Goal: Information Seeking & Learning: Learn about a topic

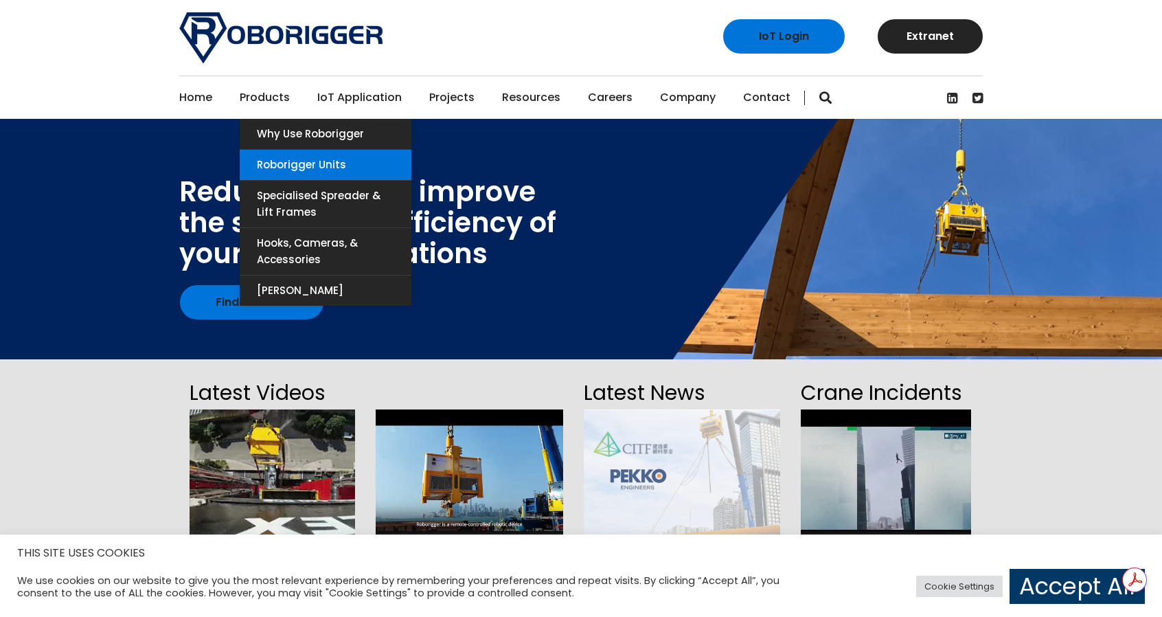
click at [278, 165] on link "Roborigger Units" at bounding box center [326, 165] width 172 height 30
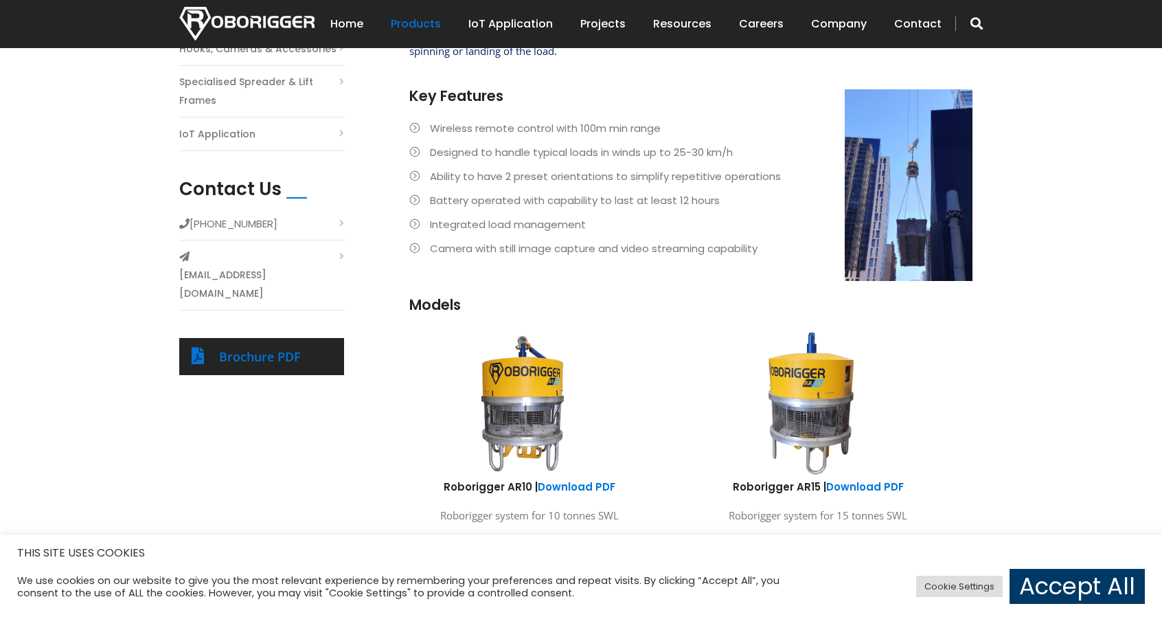
scroll to position [481, 0]
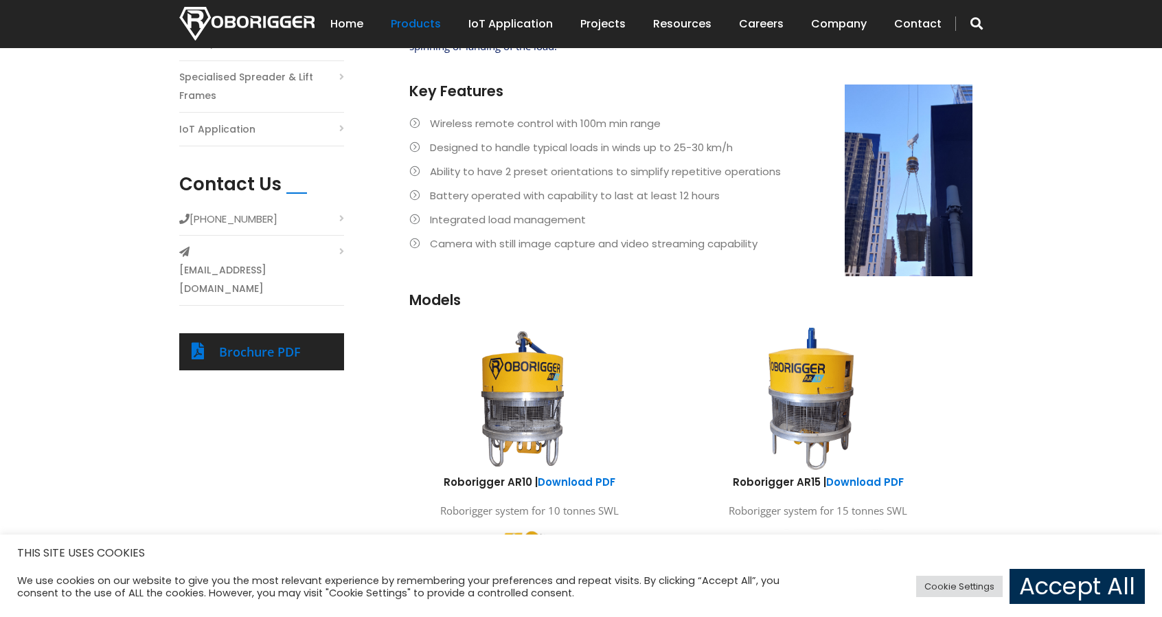
click at [1074, 596] on link "Accept All" at bounding box center [1077, 586] width 135 height 35
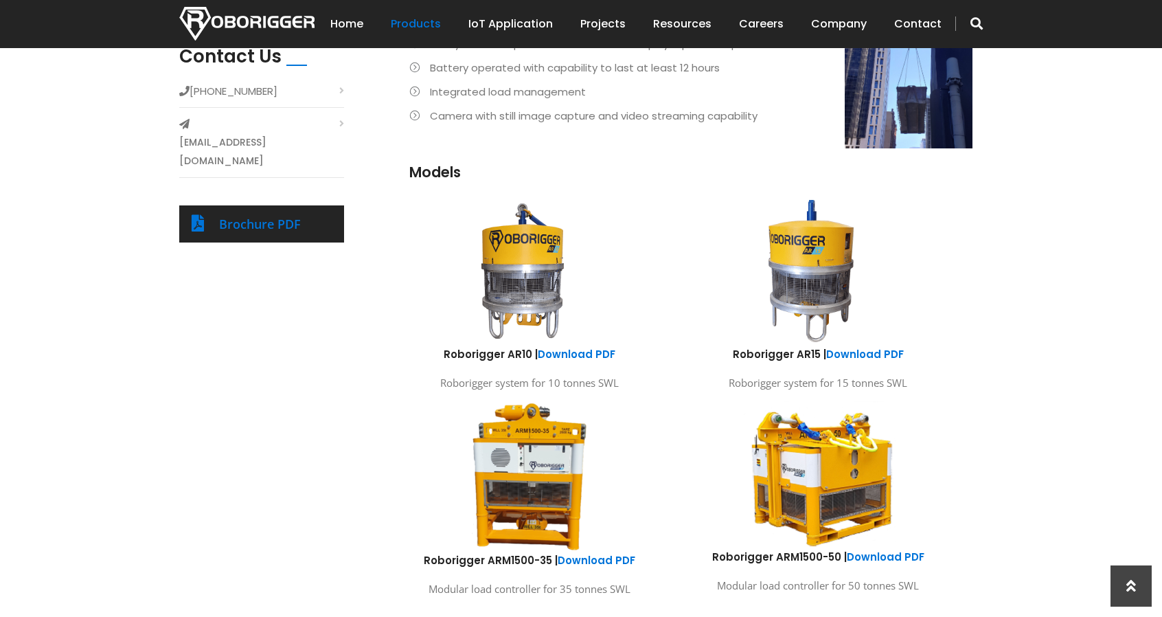
scroll to position [687, 0]
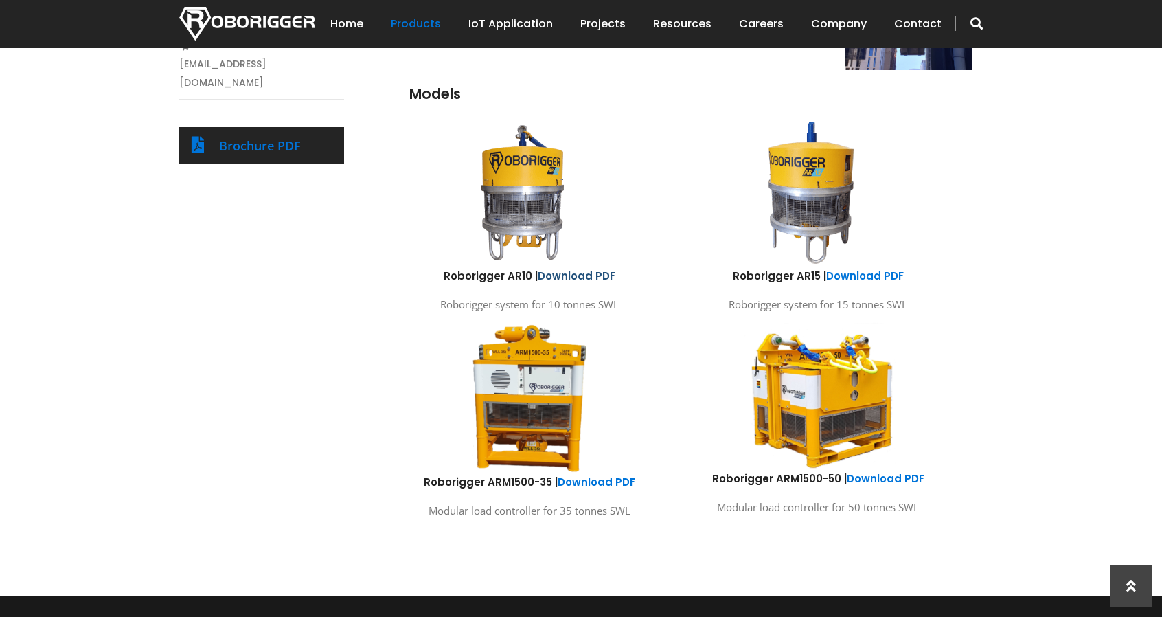
click at [570, 273] on link "Download PDF" at bounding box center [577, 276] width 78 height 14
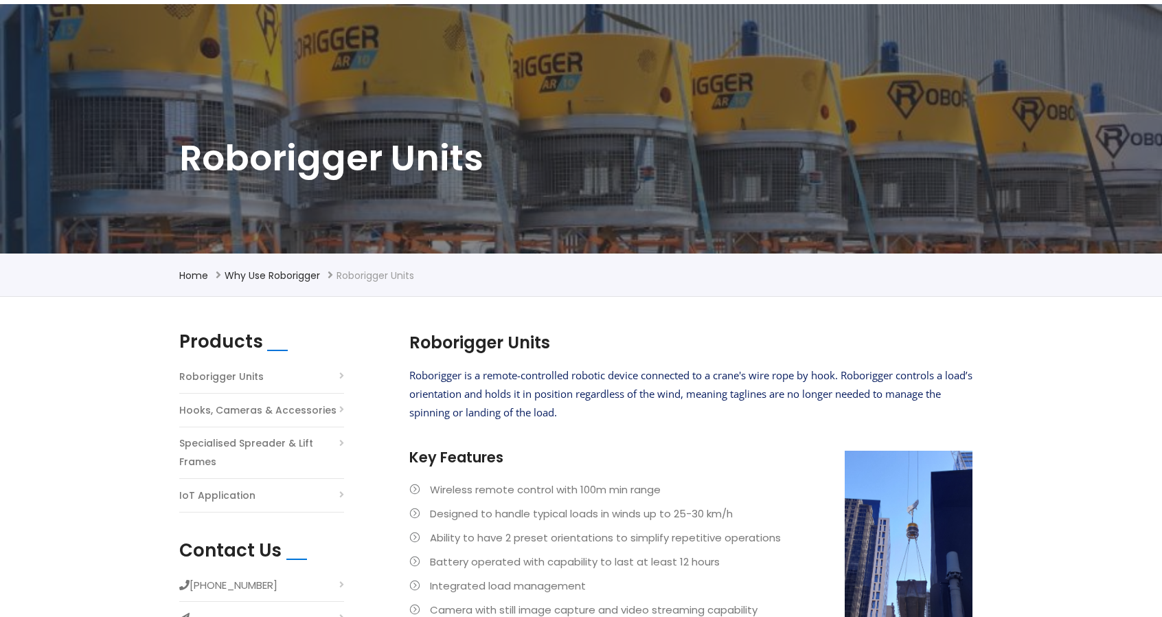
scroll to position [0, 0]
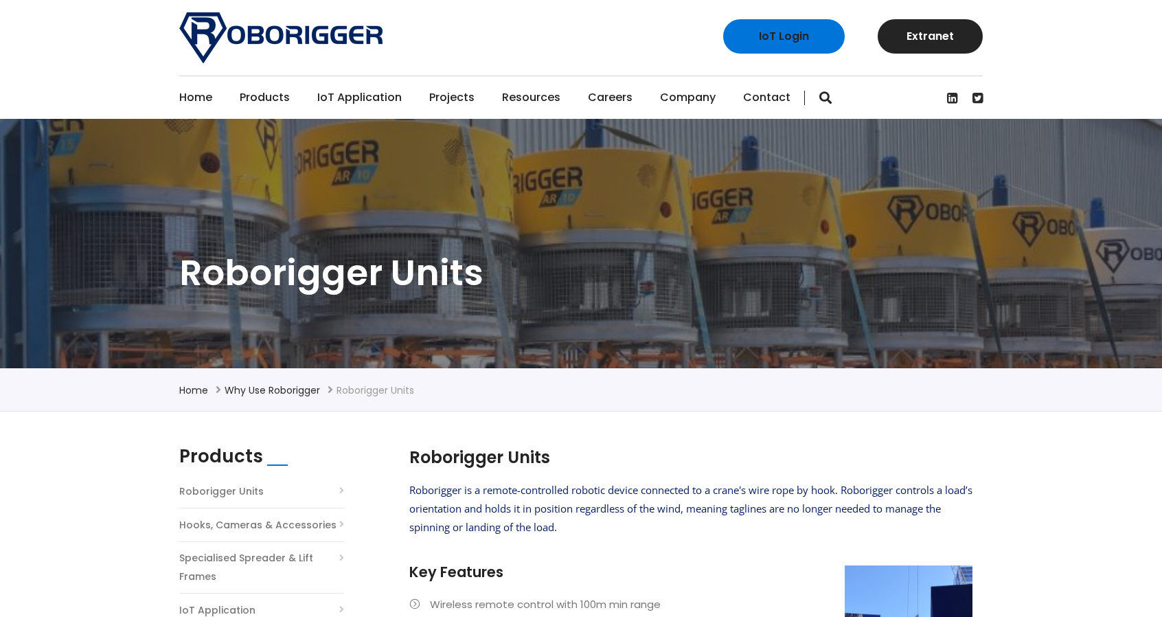
click at [446, 93] on link "Projects" at bounding box center [451, 97] width 45 height 43
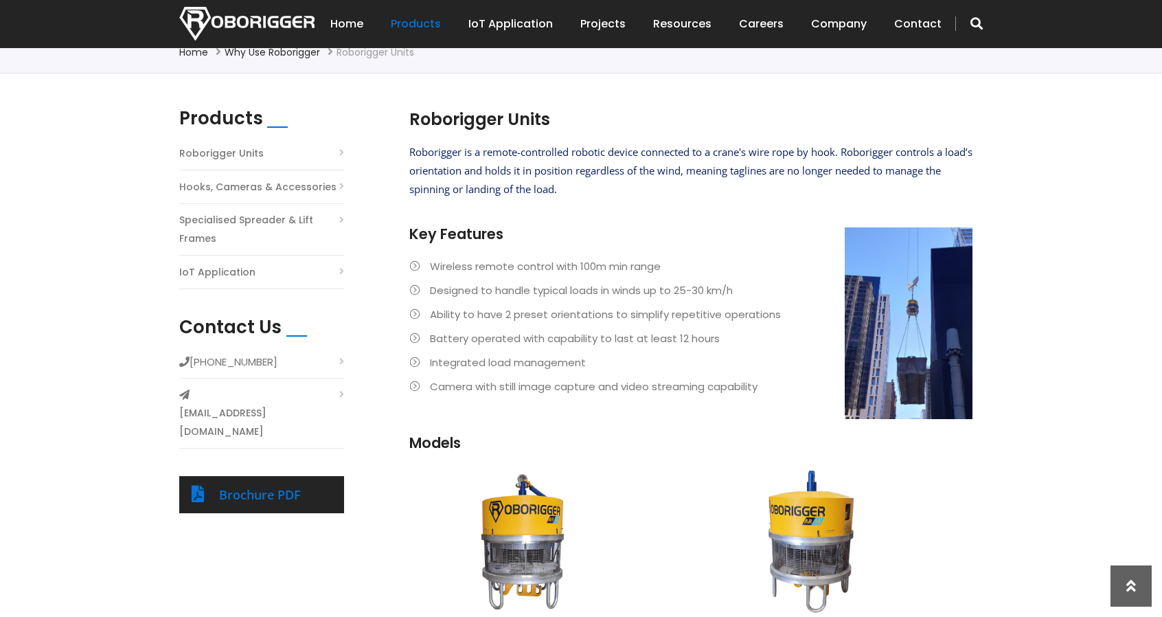
scroll to position [343, 0]
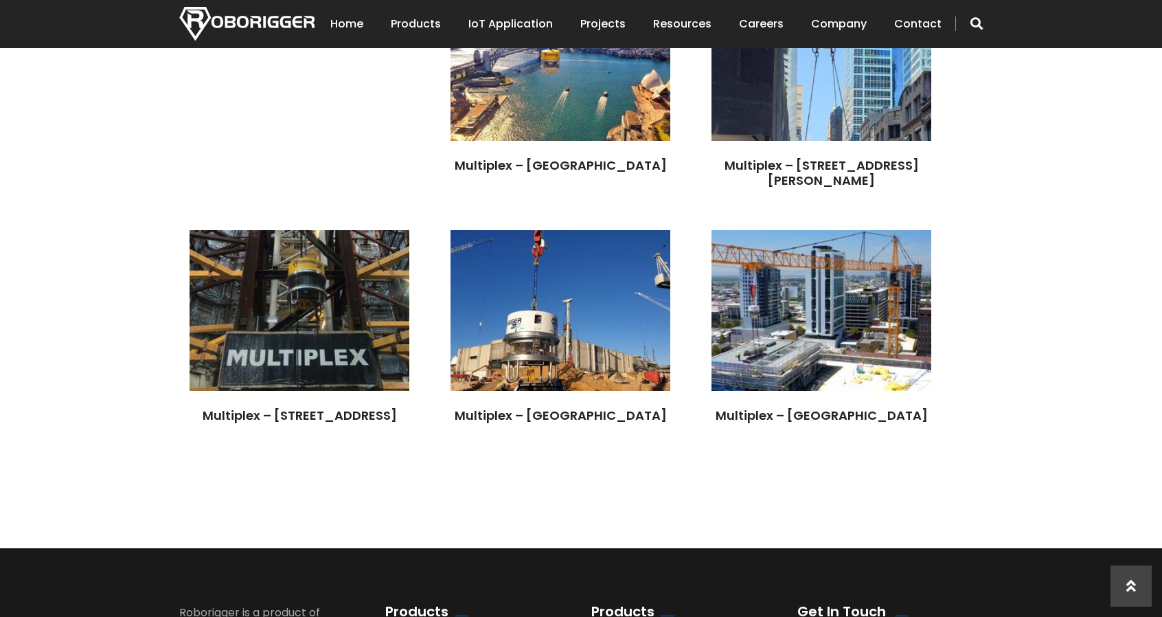
scroll to position [3297, 0]
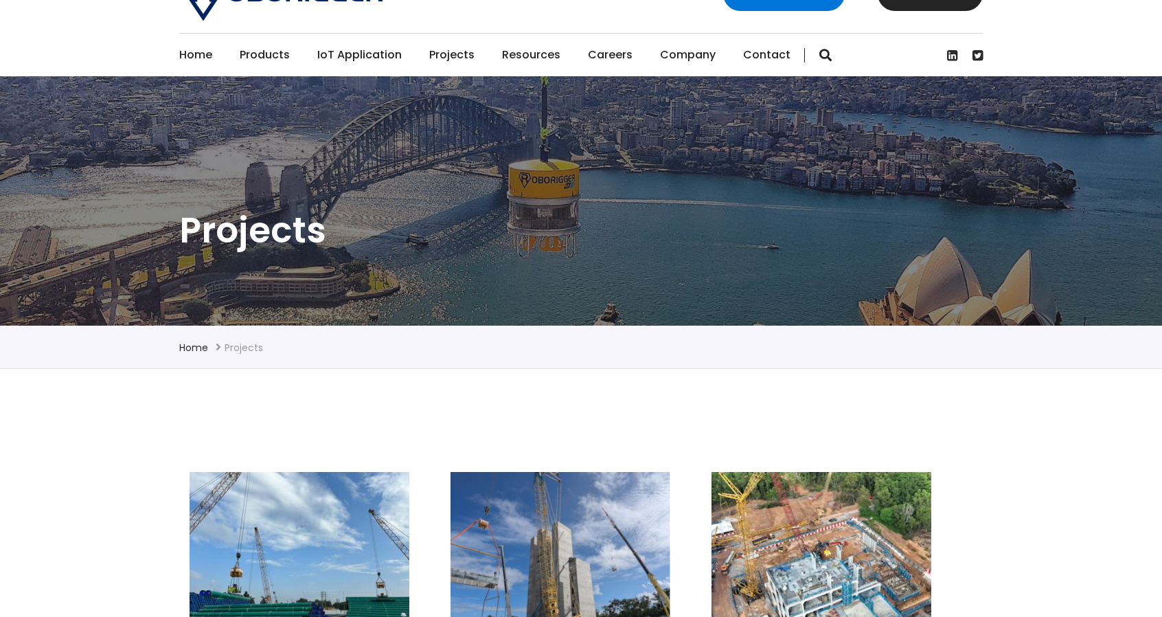
scroll to position [0, 0]
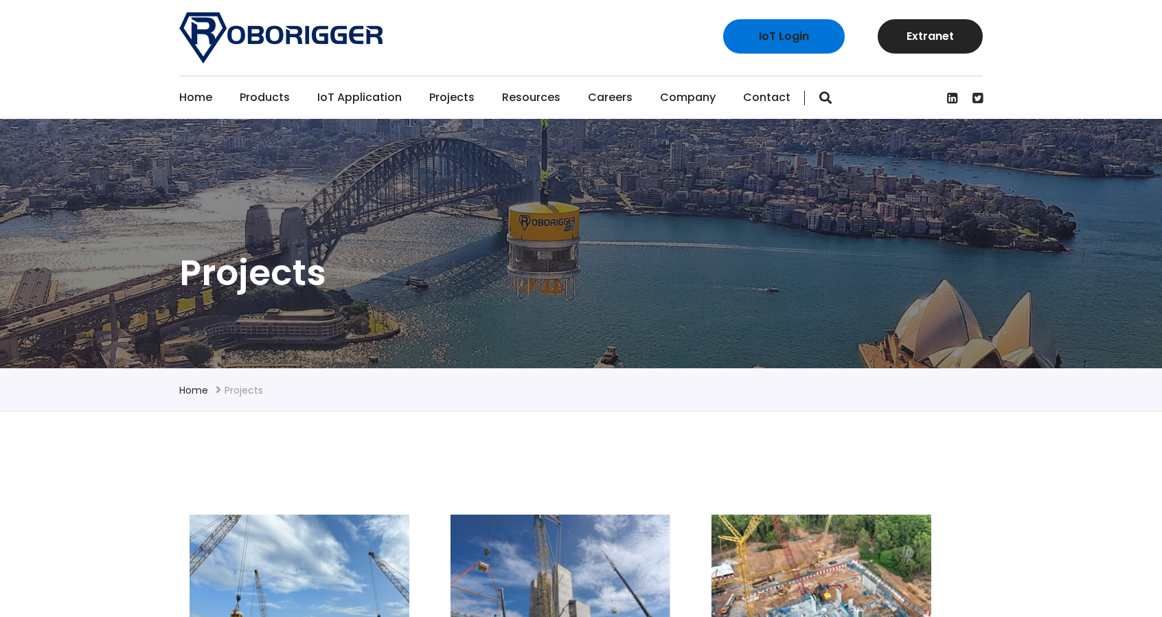
click at [451, 98] on link "Projects" at bounding box center [451, 97] width 45 height 43
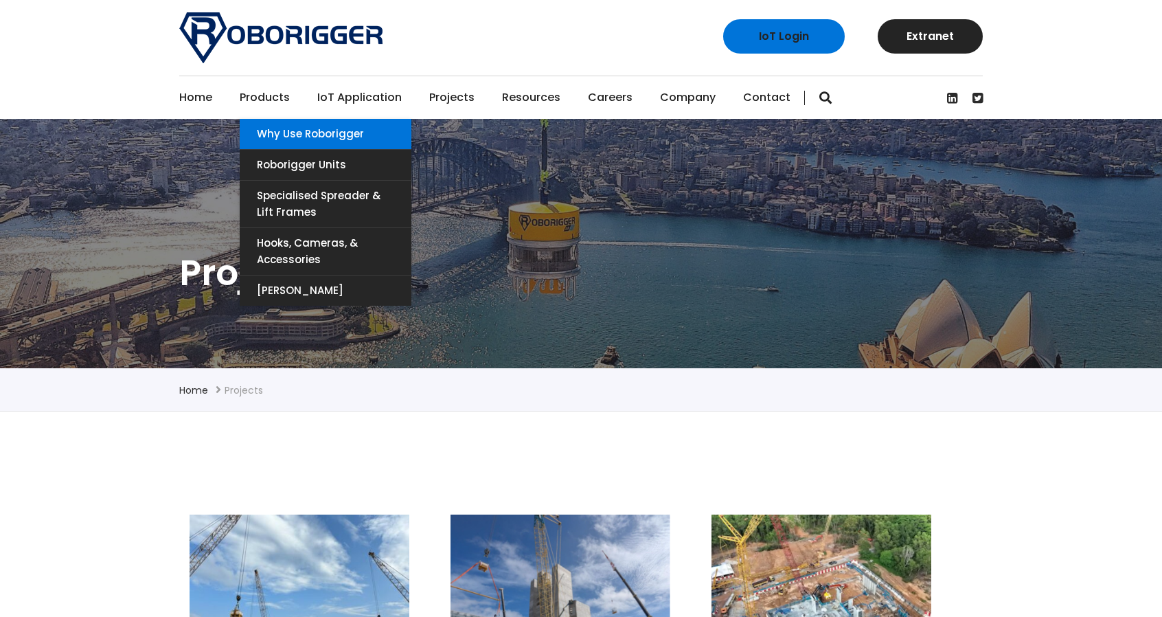
click at [278, 136] on link "Why use Roborigger" at bounding box center [326, 134] width 172 height 30
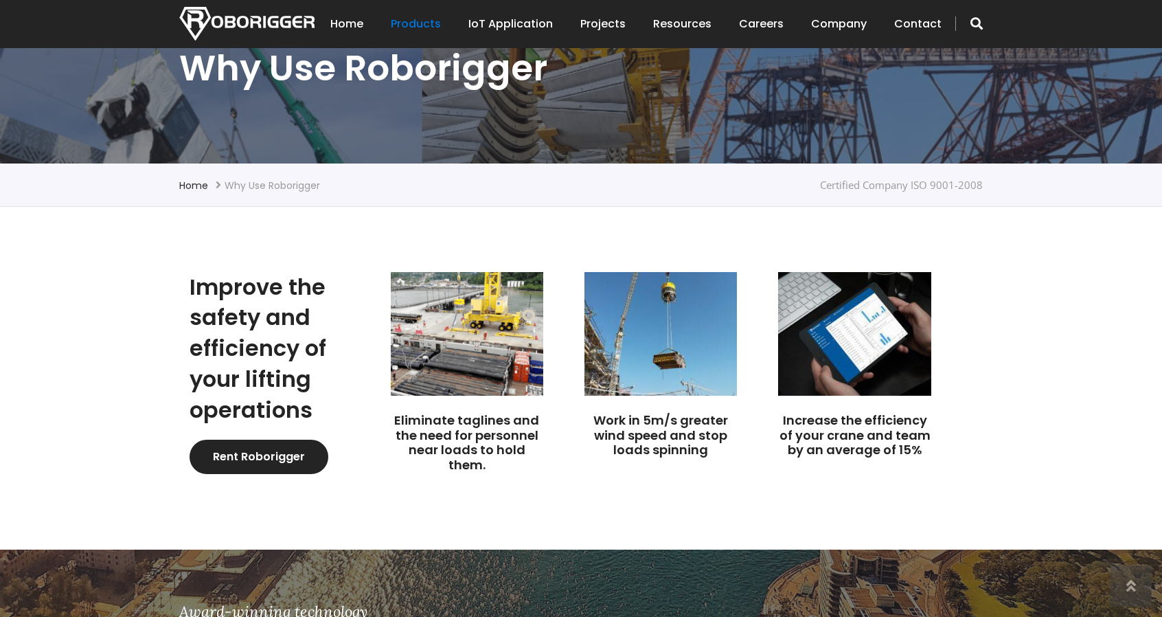
scroll to position [206, 0]
